Goal: Find specific page/section: Find specific page/section

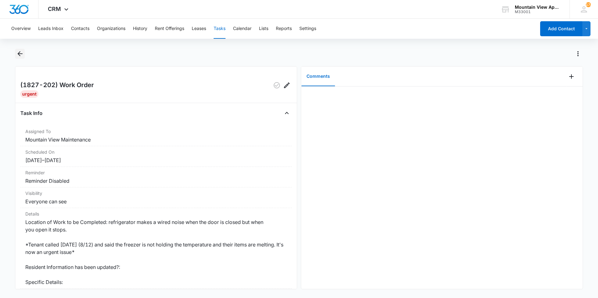
click at [23, 55] on icon "Back" at bounding box center [20, 54] width 8 height 8
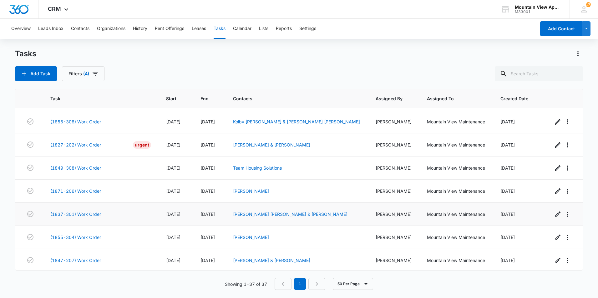
scroll to position [694, 0]
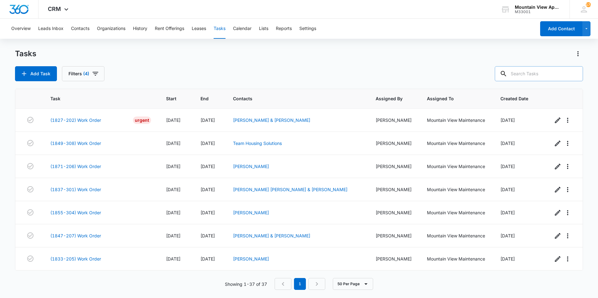
click at [529, 75] on input "text" at bounding box center [539, 73] width 88 height 15
type input "1847"
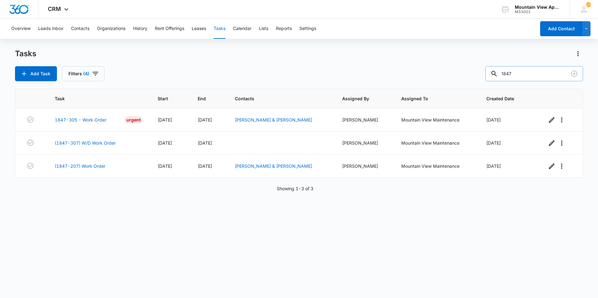
scroll to position [0, 0]
click at [100, 120] on link "1847-305 - Work Order" at bounding box center [81, 120] width 52 height 7
